Goal: Check status: Check status

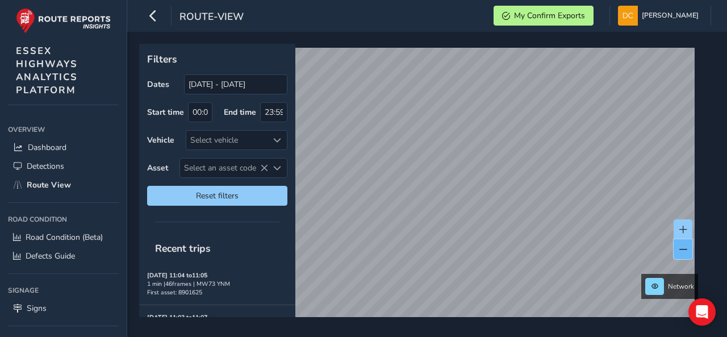
click at [686, 253] on span at bounding box center [684, 249] width 8 height 8
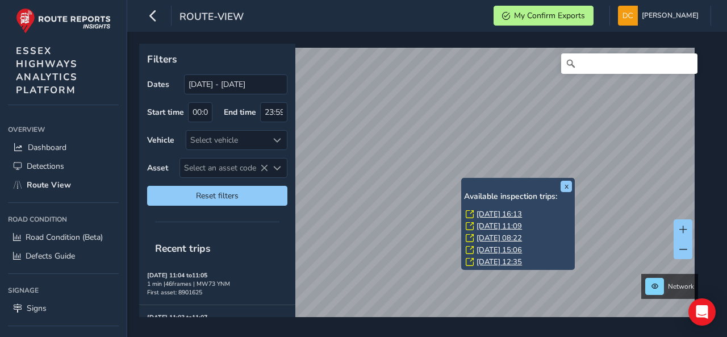
click at [490, 212] on link "[DATE] 16:13" at bounding box center [499, 214] width 45 height 10
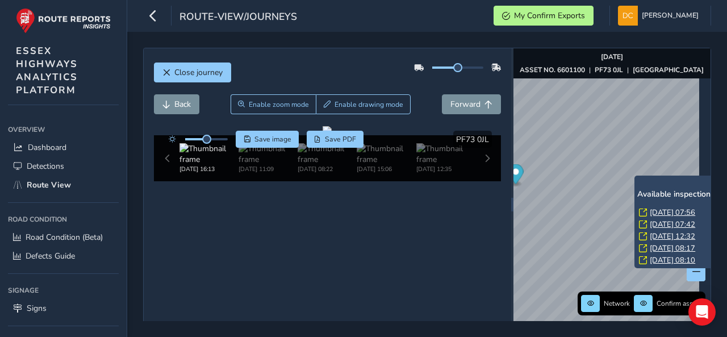
click at [656, 214] on link "[DATE] 07:56" at bounding box center [672, 212] width 45 height 10
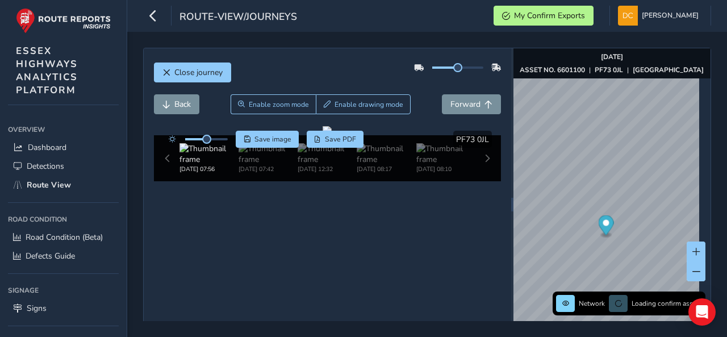
scroll to position [52, 0]
